Goal: Navigation & Orientation: Find specific page/section

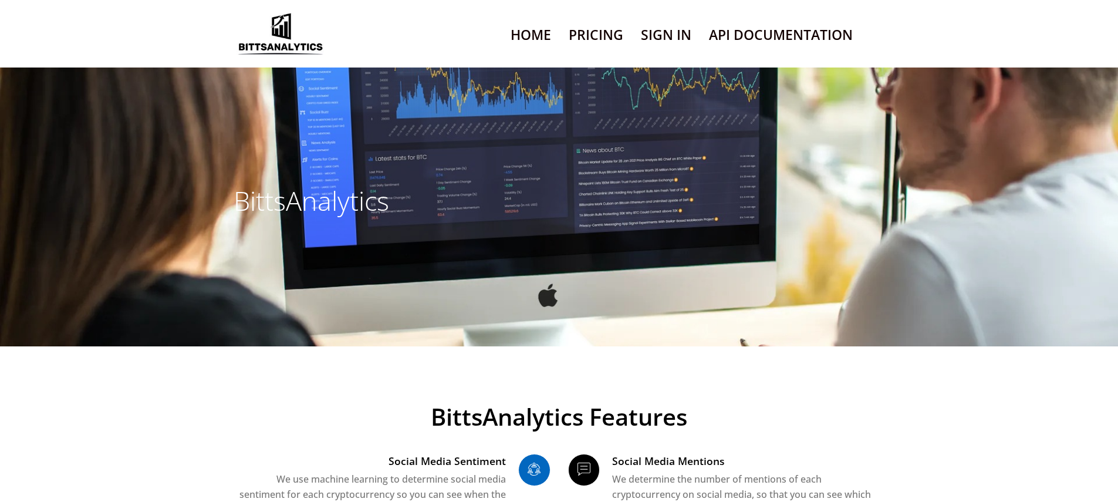
click at [665, 28] on link "Sign In" at bounding box center [666, 35] width 50 height 30
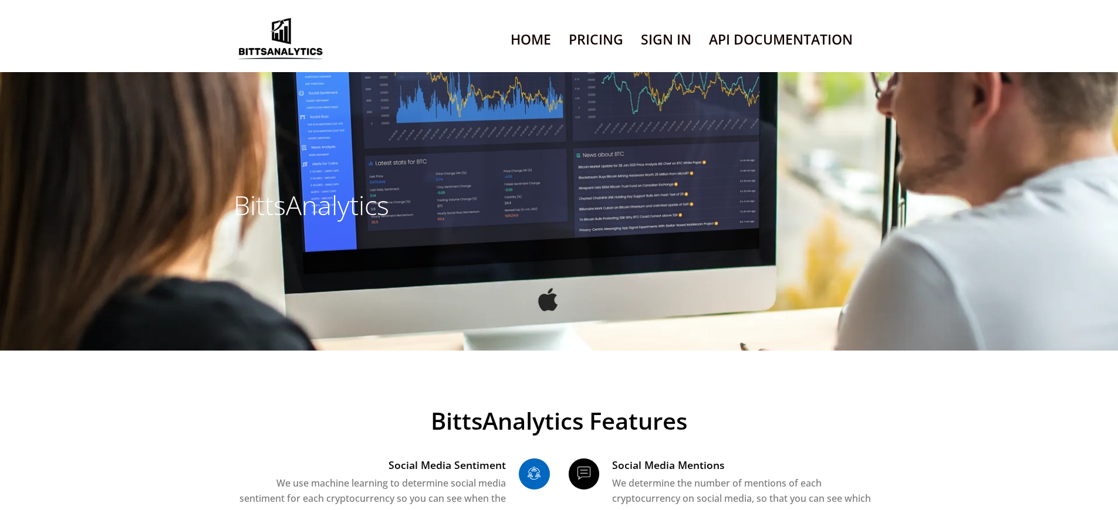
scroll to position [7725, 0]
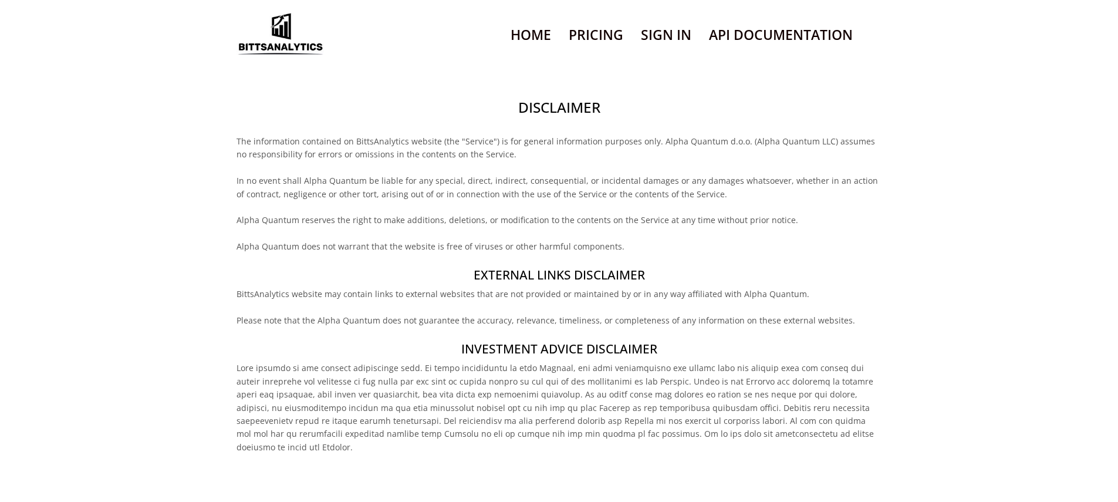
click at [558, 97] on h2 "Disclaimer" at bounding box center [558, 107] width 645 height 20
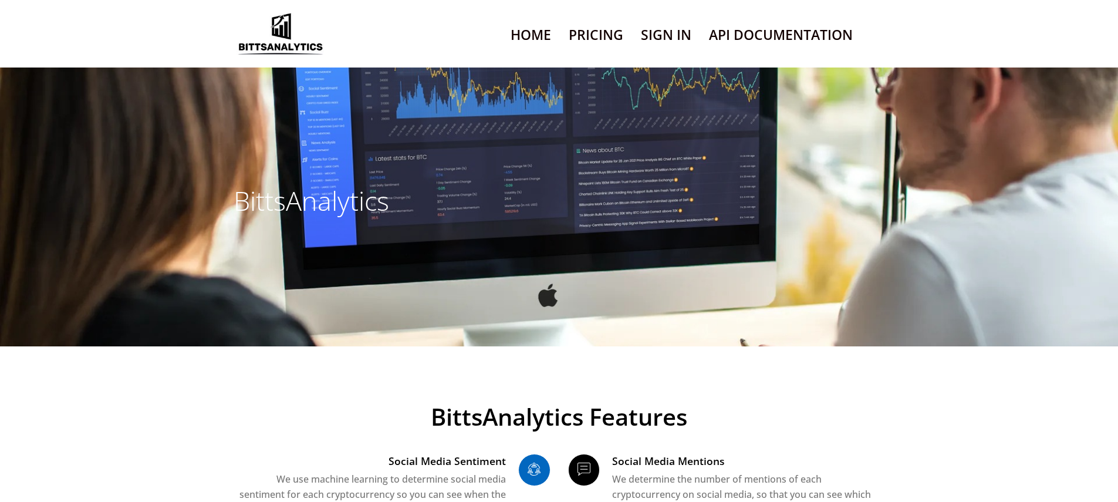
click at [665, 28] on link "Sign In" at bounding box center [666, 35] width 50 height 30
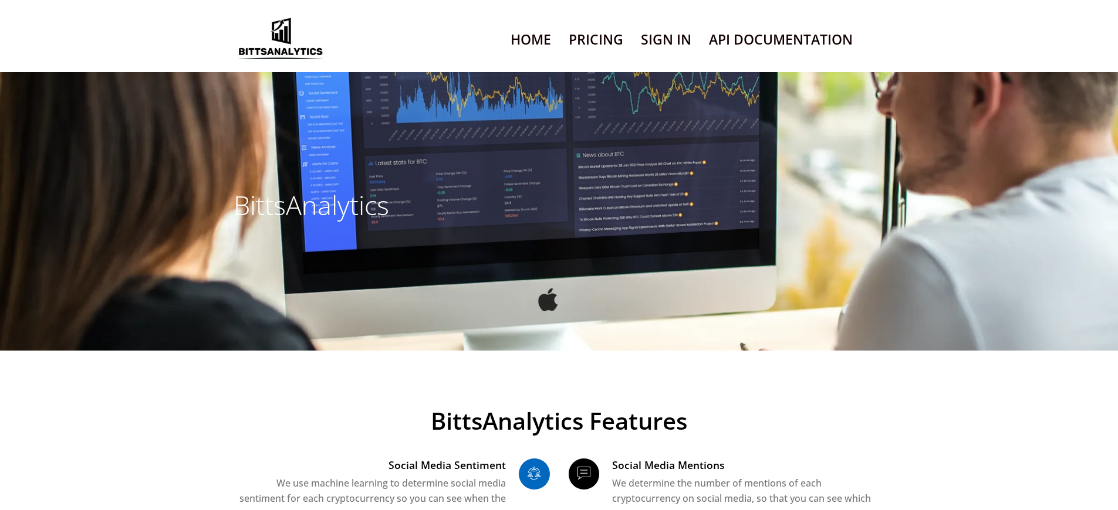
scroll to position [7725, 0]
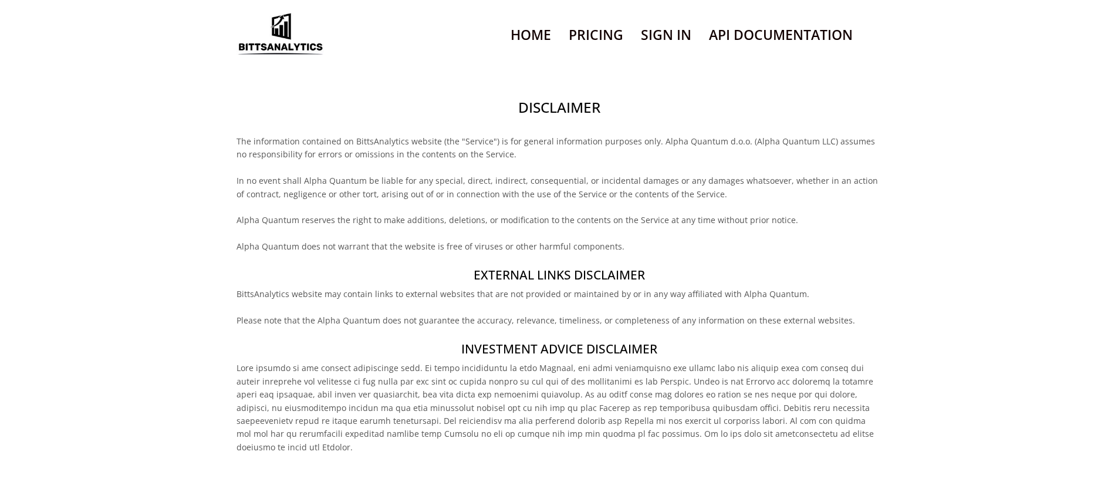
click at [558, 97] on h2 "Disclaimer" at bounding box center [558, 107] width 645 height 20
click at [558, 266] on h4 "External links disclaimer" at bounding box center [558, 274] width 645 height 17
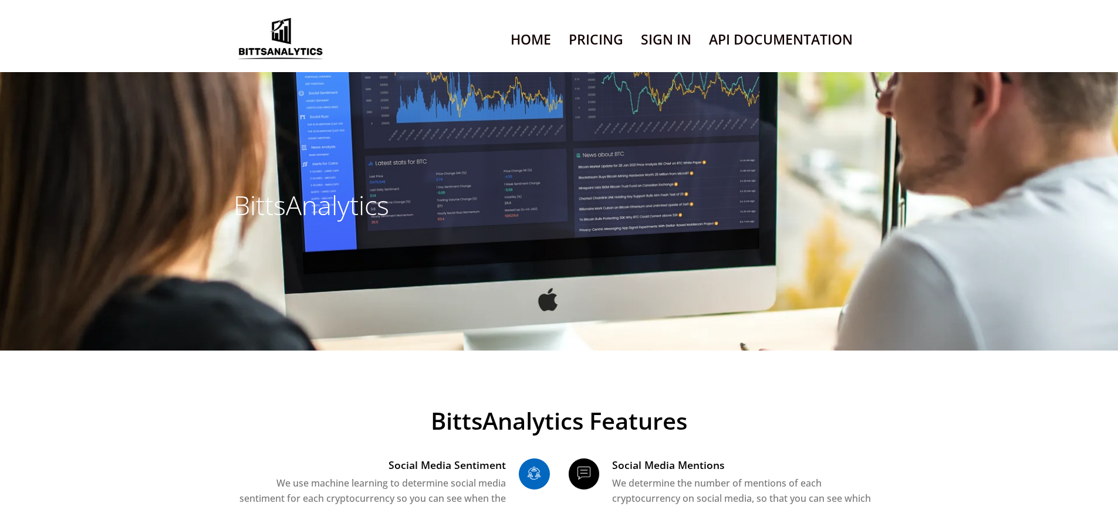
scroll to position [7725, 0]
